Goal: Transaction & Acquisition: Purchase product/service

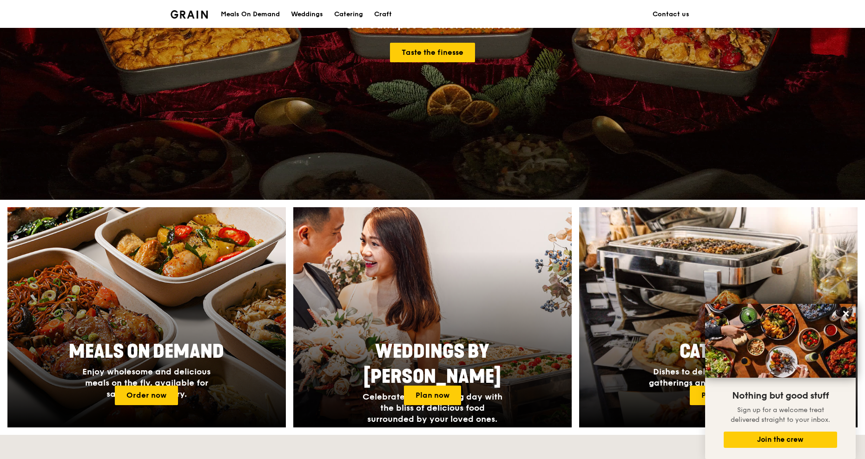
scroll to position [139, 0]
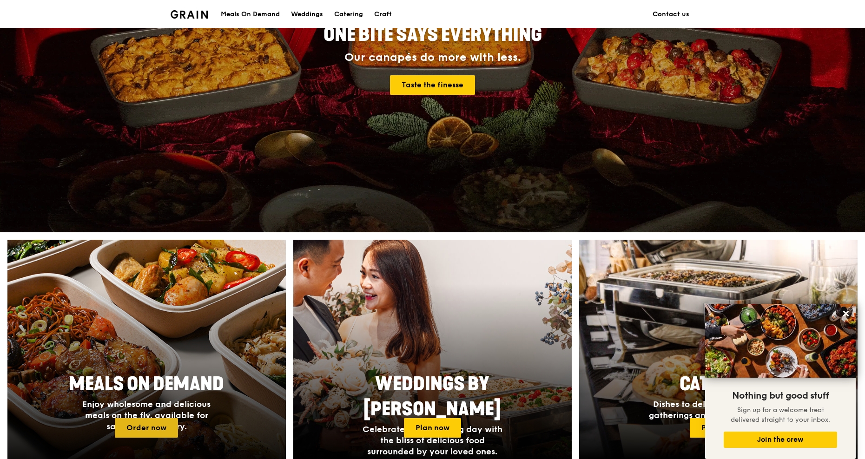
click at [135, 418] on link "Order now" at bounding box center [146, 428] width 63 height 20
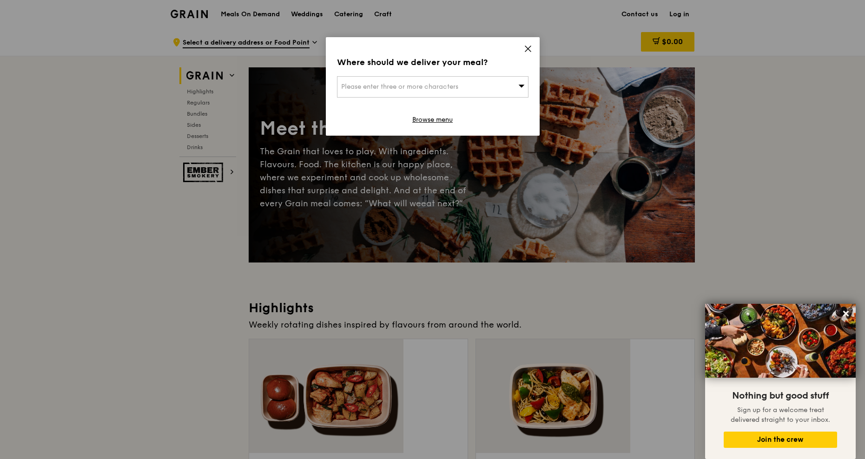
click at [442, 59] on div "Where should we deliver your meal? Please enter three or more characters Browse…" at bounding box center [433, 86] width 214 height 99
click at [430, 76] on div "Please enter three or more characters" at bounding box center [432, 86] width 191 height 21
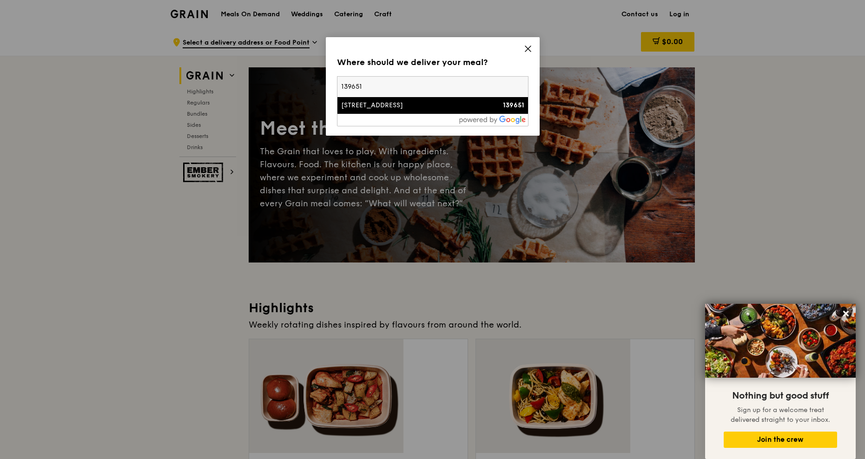
type input "139651"
click at [359, 101] on div "[STREET_ADDRESS]" at bounding box center [410, 105] width 138 height 9
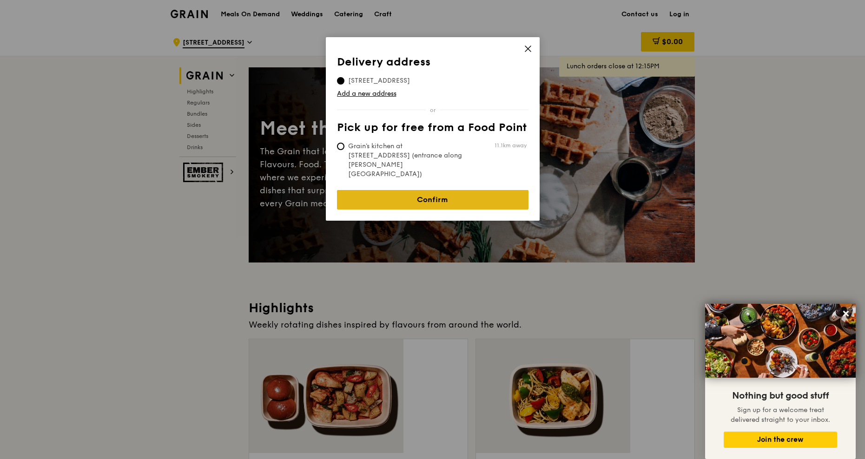
click at [429, 190] on link "Confirm" at bounding box center [432, 200] width 191 height 20
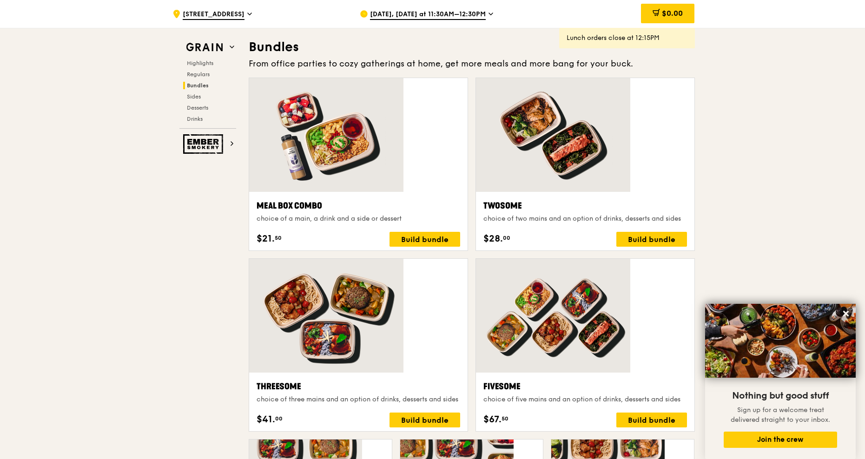
scroll to position [1208, 0]
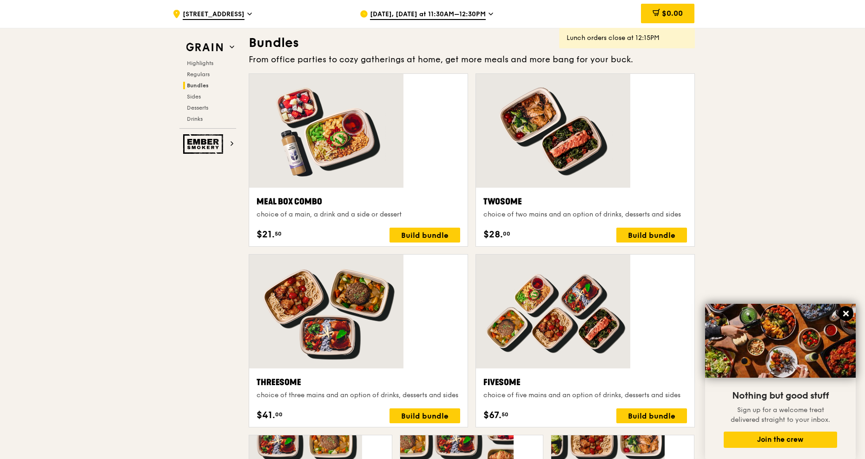
click at [842, 313] on icon at bounding box center [846, 313] width 8 height 8
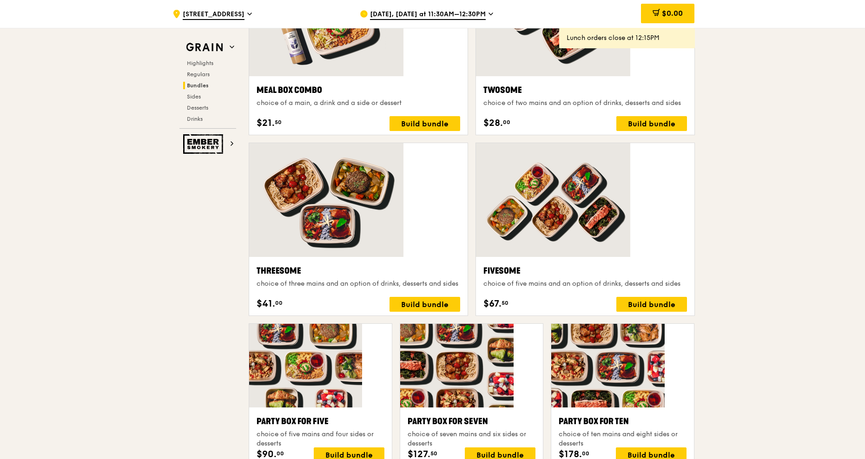
scroll to position [1341, 0]
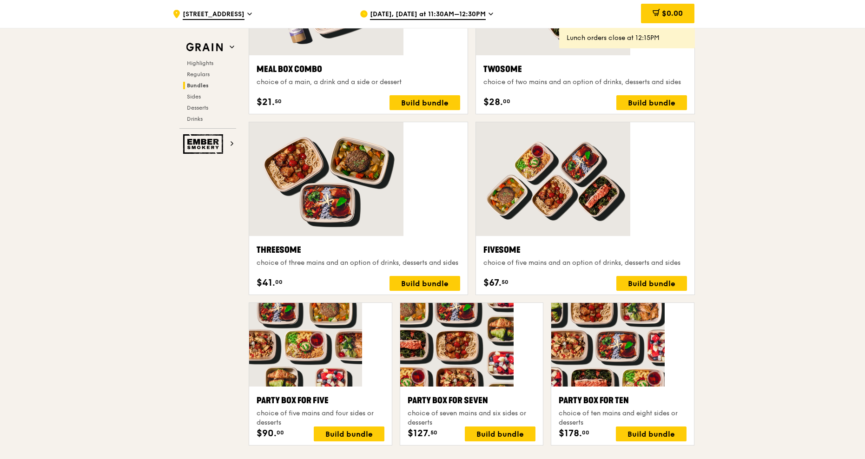
click at [562, 394] on div "Party Box for Ten" at bounding box center [623, 400] width 128 height 13
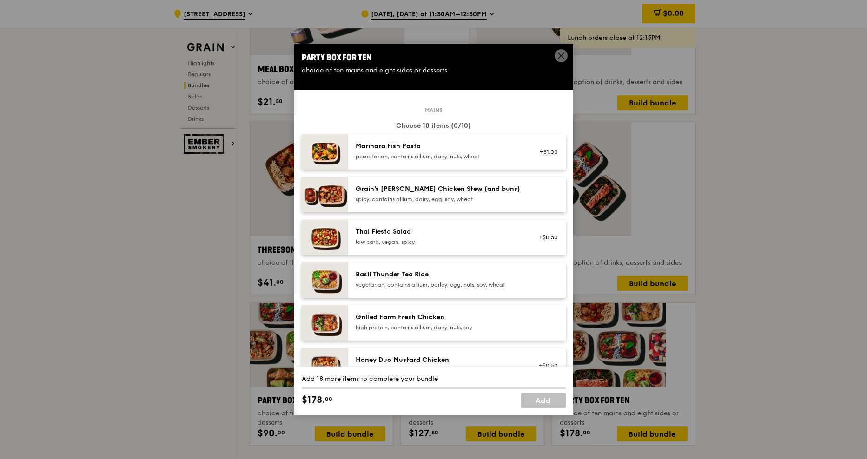
click at [558, 55] on icon at bounding box center [561, 56] width 8 height 8
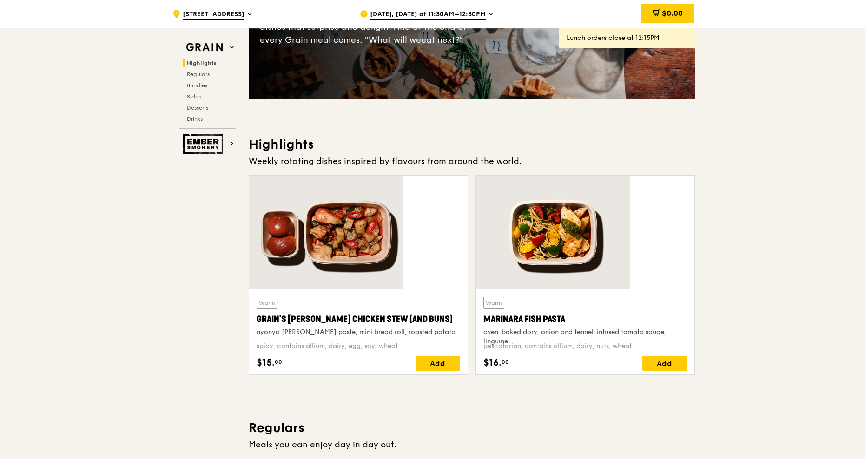
scroll to position [139, 0]
